Goal: Task Accomplishment & Management: Use online tool/utility

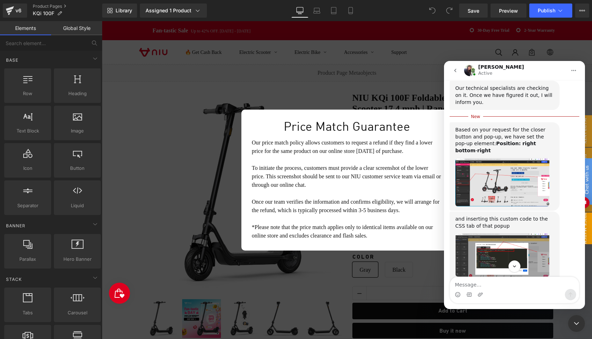
scroll to position [2004, 0]
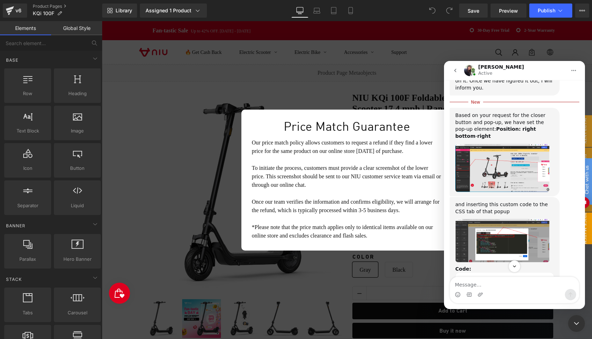
click at [513, 192] on img "Tina says…" at bounding box center [502, 167] width 94 height 49
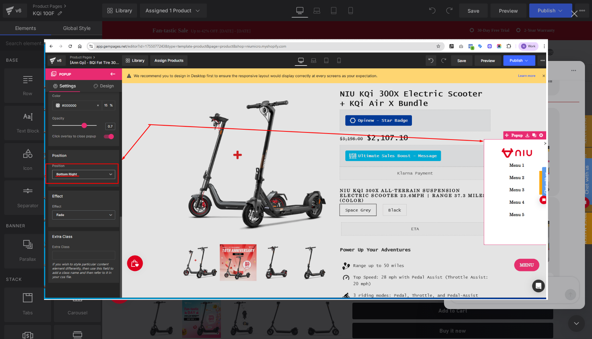
click at [502, 232] on img "Close" at bounding box center [296, 169] width 504 height 261
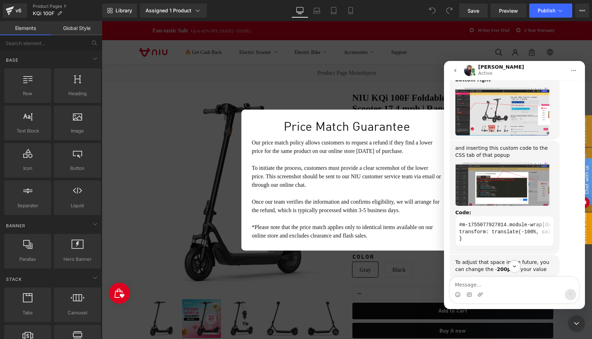
scroll to position [2067, 0]
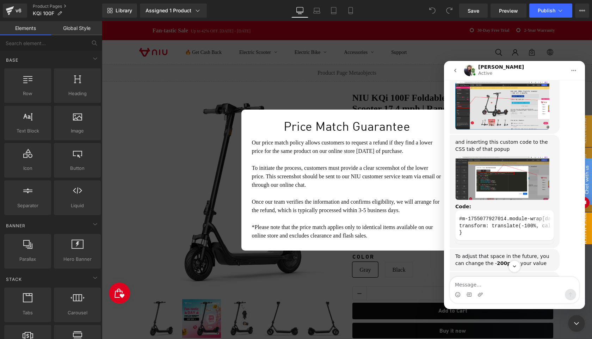
click at [516, 200] on img "Tina says…" at bounding box center [502, 177] width 94 height 43
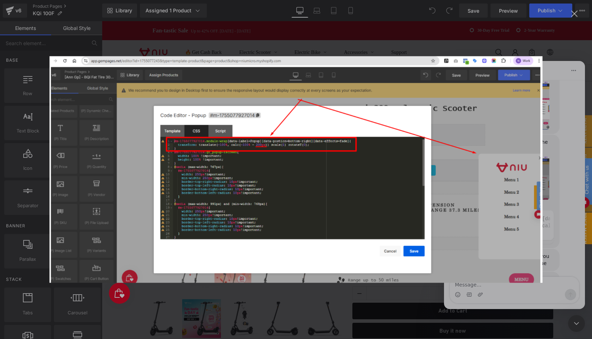
scroll to position [0, 0]
click at [515, 232] on img "Close" at bounding box center [296, 169] width 493 height 227
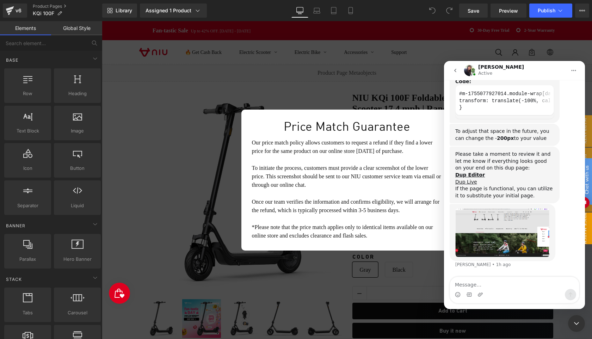
scroll to position [2235, 0]
click at [516, 237] on img "Tina says…" at bounding box center [502, 232] width 94 height 49
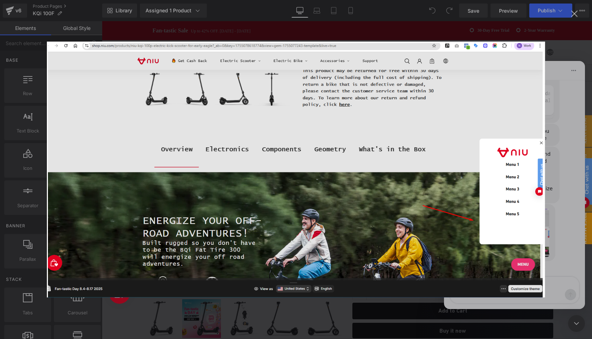
click at [494, 239] on img "Close" at bounding box center [296, 170] width 498 height 256
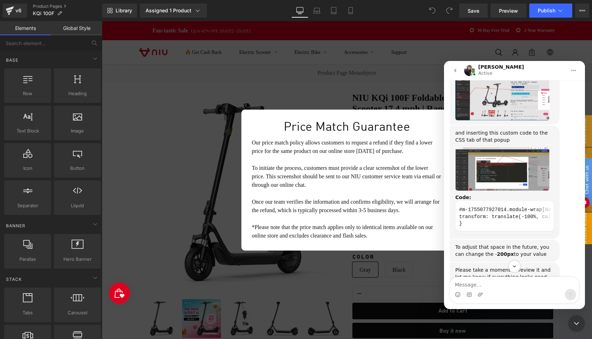
scroll to position [2077, 0]
click at [506, 190] on img "Tina says…" at bounding box center [502, 167] width 94 height 43
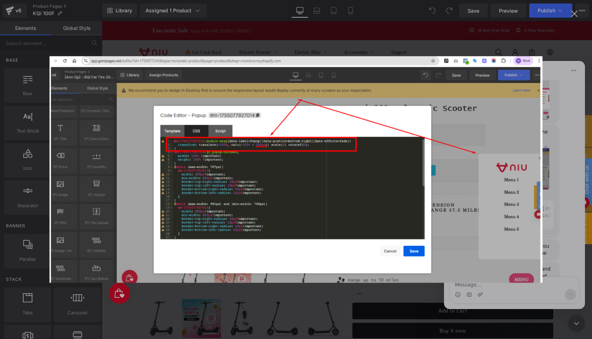
click at [506, 223] on img "Close" at bounding box center [296, 169] width 493 height 227
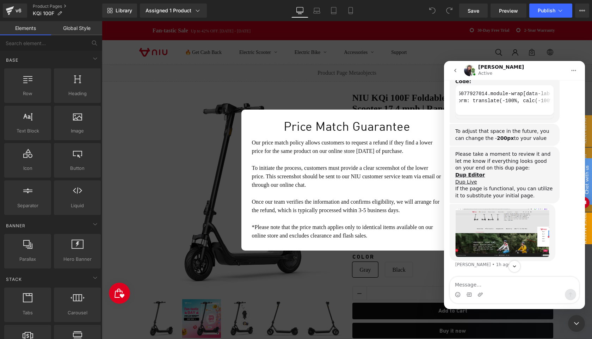
scroll to position [2231, 0]
click at [510, 241] on img "Tina says…" at bounding box center [502, 232] width 94 height 49
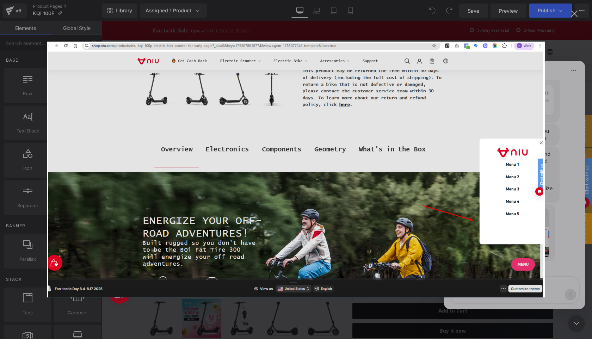
scroll to position [0, 0]
click at [504, 245] on img "Close" at bounding box center [296, 170] width 498 height 256
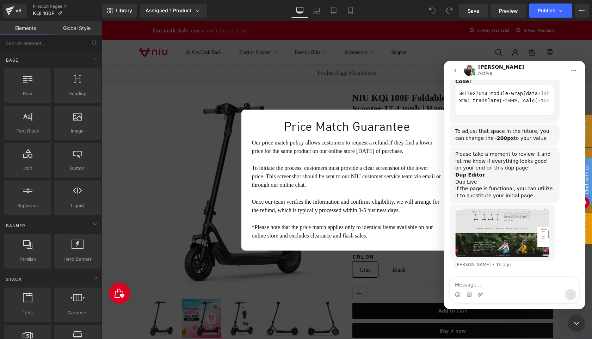
scroll to position [2235, 0]
click at [579, 320] on icon "Close Intercom Messenger" at bounding box center [576, 323] width 8 height 8
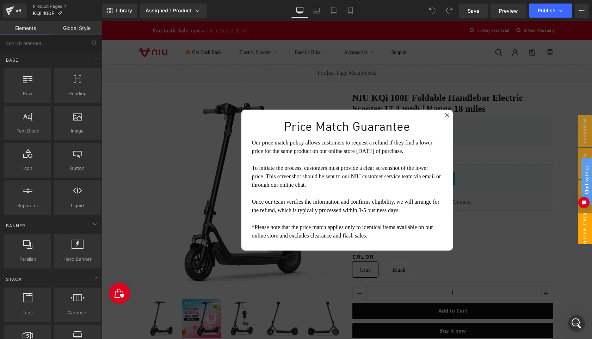
scroll to position [0, 0]
click at [448, 116] on icon at bounding box center [447, 115] width 4 height 4
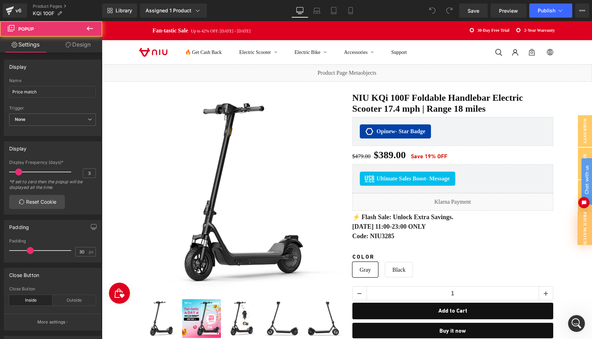
scroll to position [2223, 0]
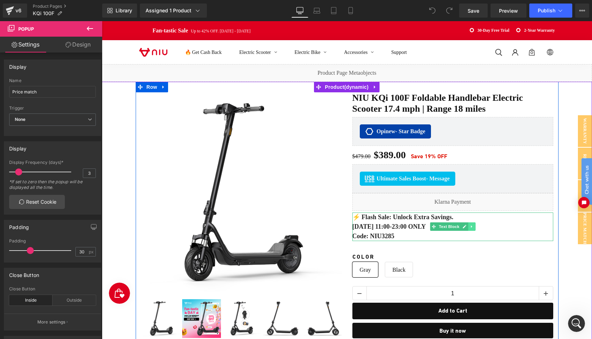
click at [471, 224] on icon at bounding box center [472, 226] width 4 height 4
click at [474, 225] on icon at bounding box center [475, 227] width 4 height 4
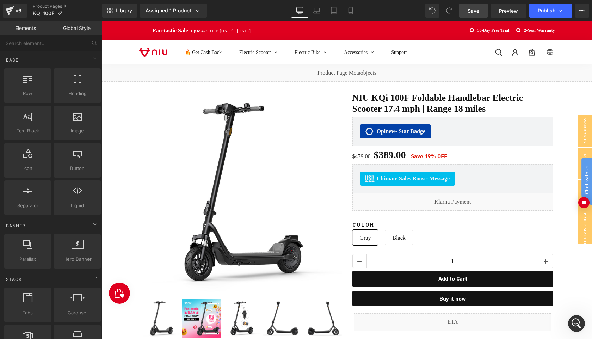
drag, startPoint x: 377, startPoint y: 104, endPoint x: 475, endPoint y: 12, distance: 134.6
click at [475, 12] on span "Save" at bounding box center [474, 10] width 12 height 7
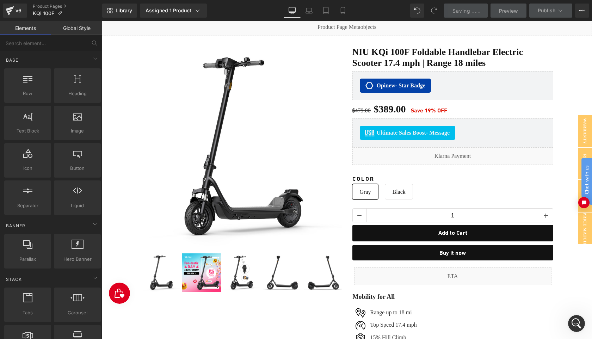
scroll to position [45, 0]
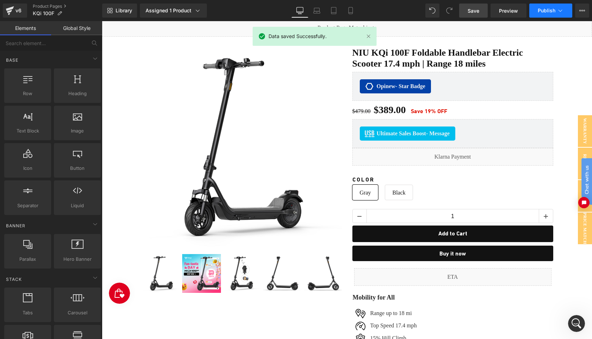
click at [544, 17] on button "Publish" at bounding box center [550, 11] width 43 height 14
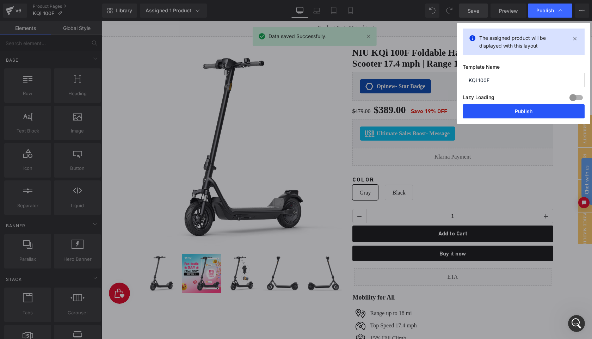
click at [533, 110] on button "Publish" at bounding box center [524, 111] width 122 height 14
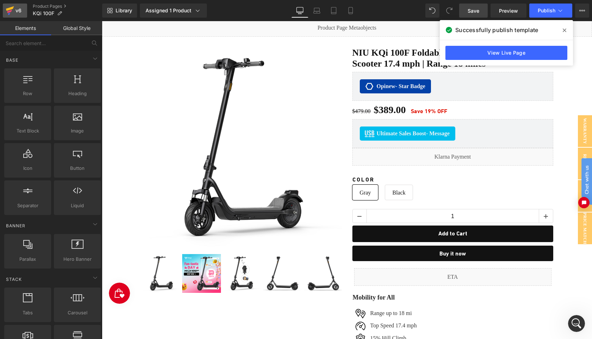
click at [16, 10] on div "v6" at bounding box center [18, 10] width 9 height 9
